Goal: Task Accomplishment & Management: Complete application form

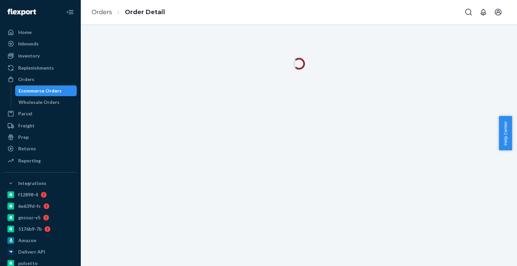
click at [61, 92] on div "Ecommerce Orders" at bounding box center [46, 90] width 61 height 9
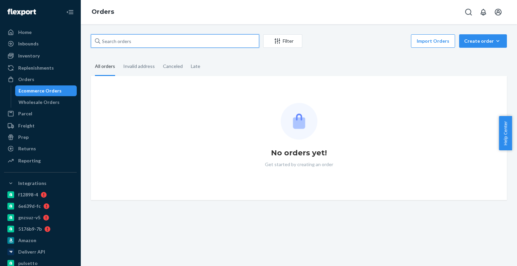
click at [122, 45] on input "text" at bounding box center [175, 40] width 168 height 13
paste input "4190740"
type input "4190740"
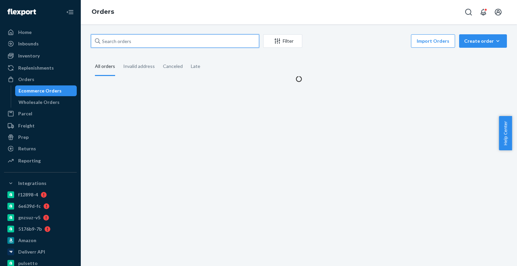
paste input "4190740"
type input "4190740"
paste input "4190740"
type input "4190740"
paste input "4190753"
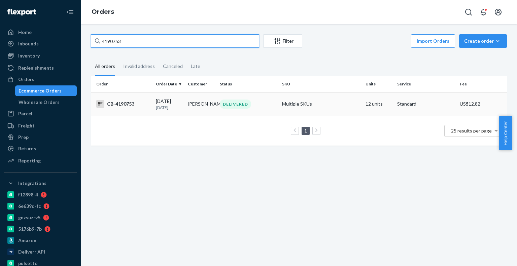
type input "4190753"
click at [232, 111] on td "DELIVERED" at bounding box center [248, 104] width 62 height 24
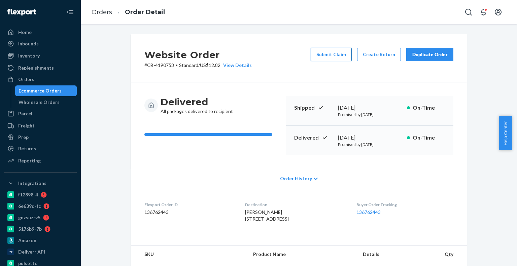
click at [347, 59] on button "Submit Claim" at bounding box center [330, 54] width 41 height 13
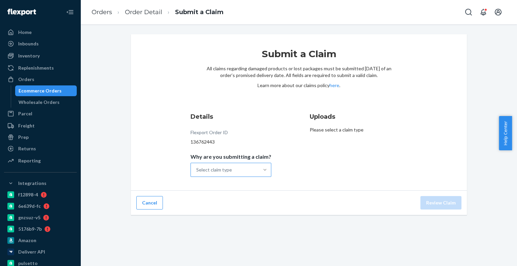
click at [259, 169] on div at bounding box center [265, 169] width 12 height 7
click at [197, 169] on input "Why are you submitting a claim? Select claim type" at bounding box center [196, 169] width 1 height 7
click at [238, 224] on div "Missing product" at bounding box center [231, 226] width 78 height 13
click at [197, 173] on input "Why are you submitting a claim? option Missing product focused, 4 of 4. 4 resul…" at bounding box center [196, 169] width 1 height 7
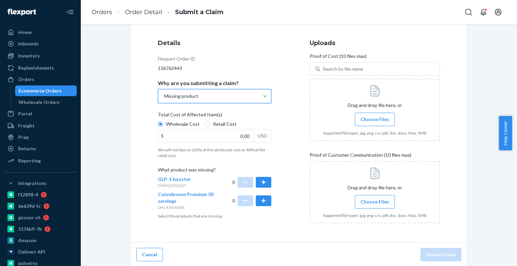
scroll to position [74, 0]
click at [265, 186] on button "button" at bounding box center [263, 181] width 15 height 11
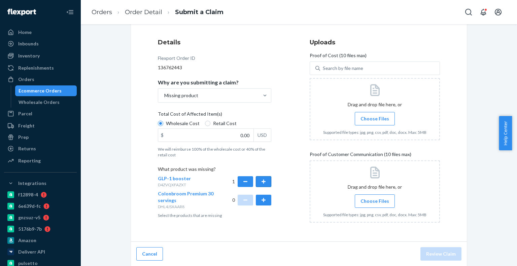
click at [265, 186] on button "button" at bounding box center [263, 181] width 15 height 11
click at [265, 197] on button "button" at bounding box center [263, 200] width 15 height 11
click at [363, 117] on span "Choose Files" at bounding box center [374, 118] width 29 height 7
click at [374, 117] on input "Choose Files" at bounding box center [374, 118] width 0 height 7
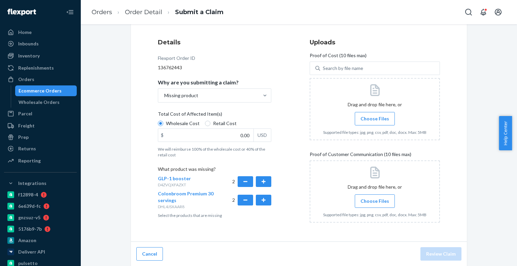
click at [377, 195] on label "Choose Files" at bounding box center [374, 200] width 40 height 13
click at [375, 197] on input "Choose Files" at bounding box center [374, 200] width 0 height 7
click at [371, 198] on span "Choose Files" at bounding box center [374, 201] width 29 height 7
click at [374, 198] on input "Choose Files" at bounding box center [374, 200] width 0 height 7
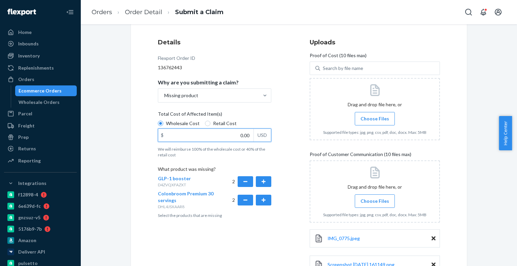
click at [211, 139] on input "0.00" at bounding box center [205, 135] width 95 height 13
type input "120.00"
click at [368, 117] on span "Choose Files" at bounding box center [374, 118] width 29 height 7
click at [374, 117] on input "Choose Files" at bounding box center [374, 118] width 0 height 7
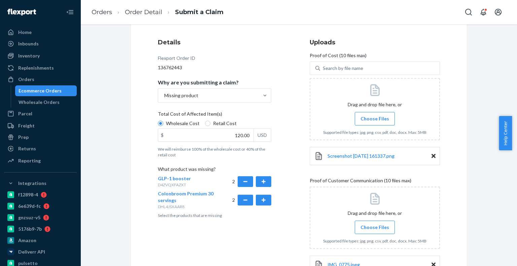
click at [365, 117] on span "Choose Files" at bounding box center [374, 118] width 29 height 7
click at [374, 117] on input "Choose Files" at bounding box center [374, 118] width 0 height 7
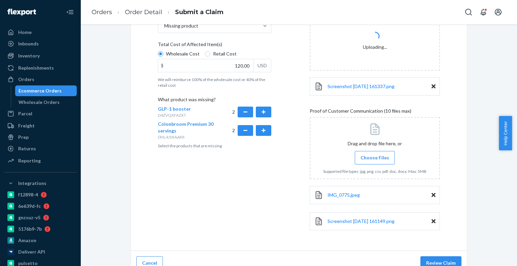
scroll to position [153, 0]
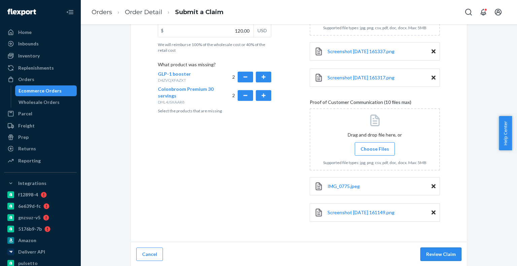
click at [431, 257] on button "Review Claim" at bounding box center [440, 254] width 41 height 13
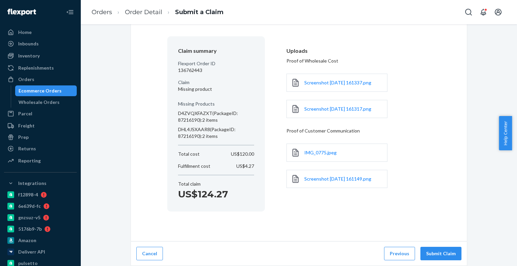
scroll to position [44, 0]
click at [441, 257] on button "Submit Claim" at bounding box center [440, 254] width 41 height 13
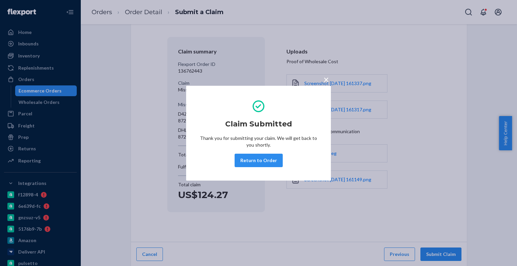
drag, startPoint x: 261, startPoint y: 163, endPoint x: 382, endPoint y: 90, distance: 141.2
click at [141, 114] on div "× Claim Submitted Thank you for submitting your claim. We will get back to you …" at bounding box center [258, 133] width 517 height 266
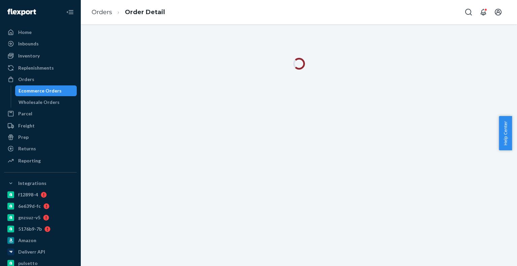
click at [58, 89] on div "Ecommerce Orders" at bounding box center [39, 90] width 43 height 7
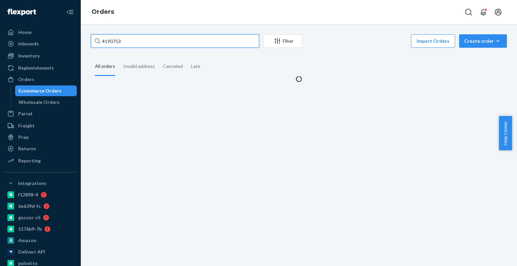
click at [114, 47] on input "4190753" at bounding box center [175, 40] width 168 height 13
paste input "20052"
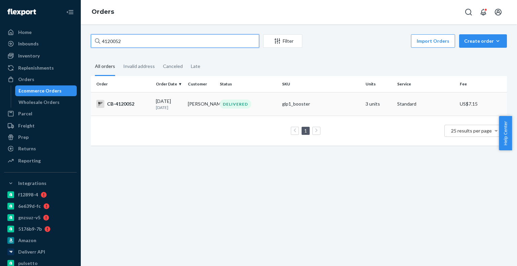
type input "4120052"
click at [147, 99] on td "CB-4120052" at bounding box center [122, 104] width 62 height 24
